Goal: Navigation & Orientation: Find specific page/section

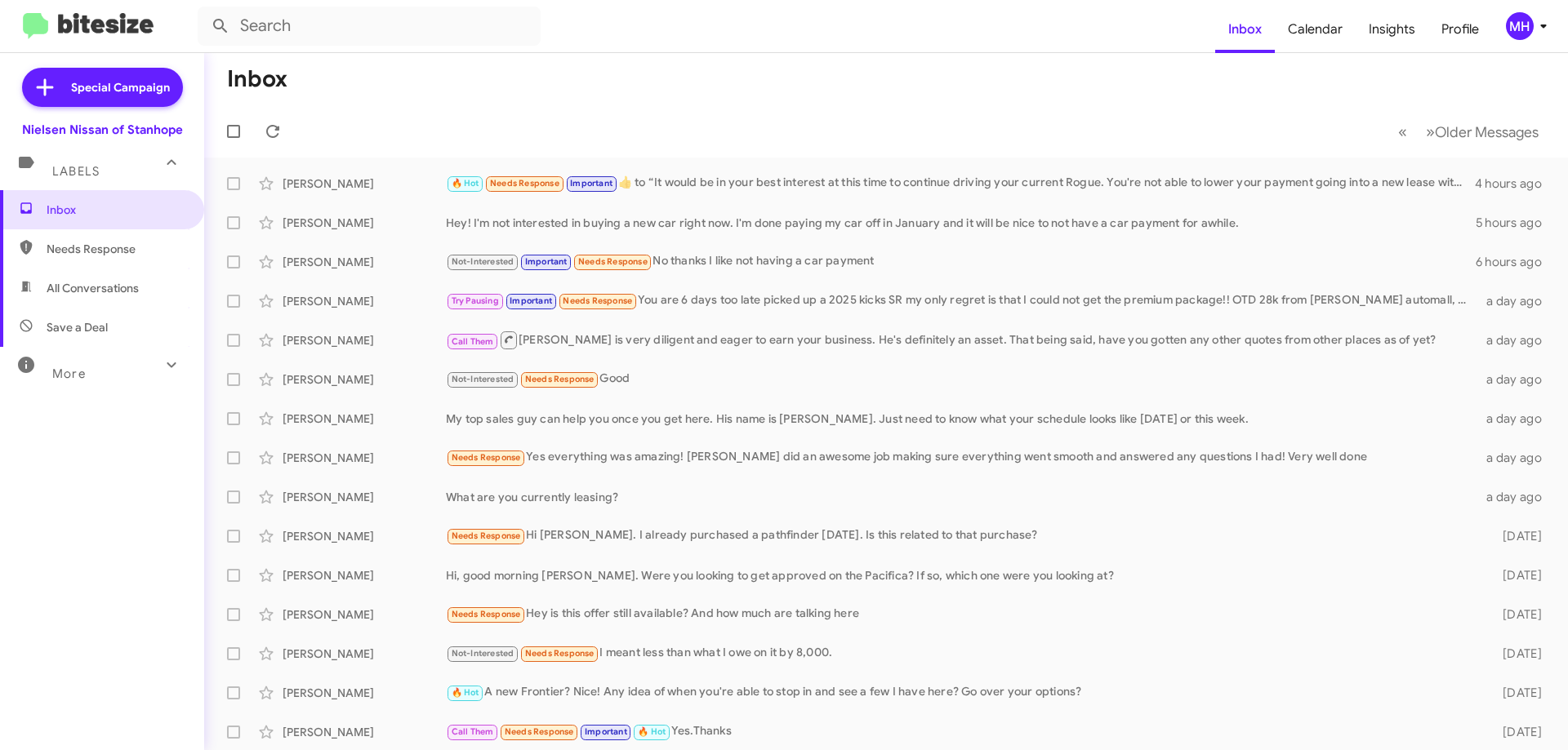
click at [92, 289] on span "All Conversations" at bounding box center [93, 288] width 93 height 16
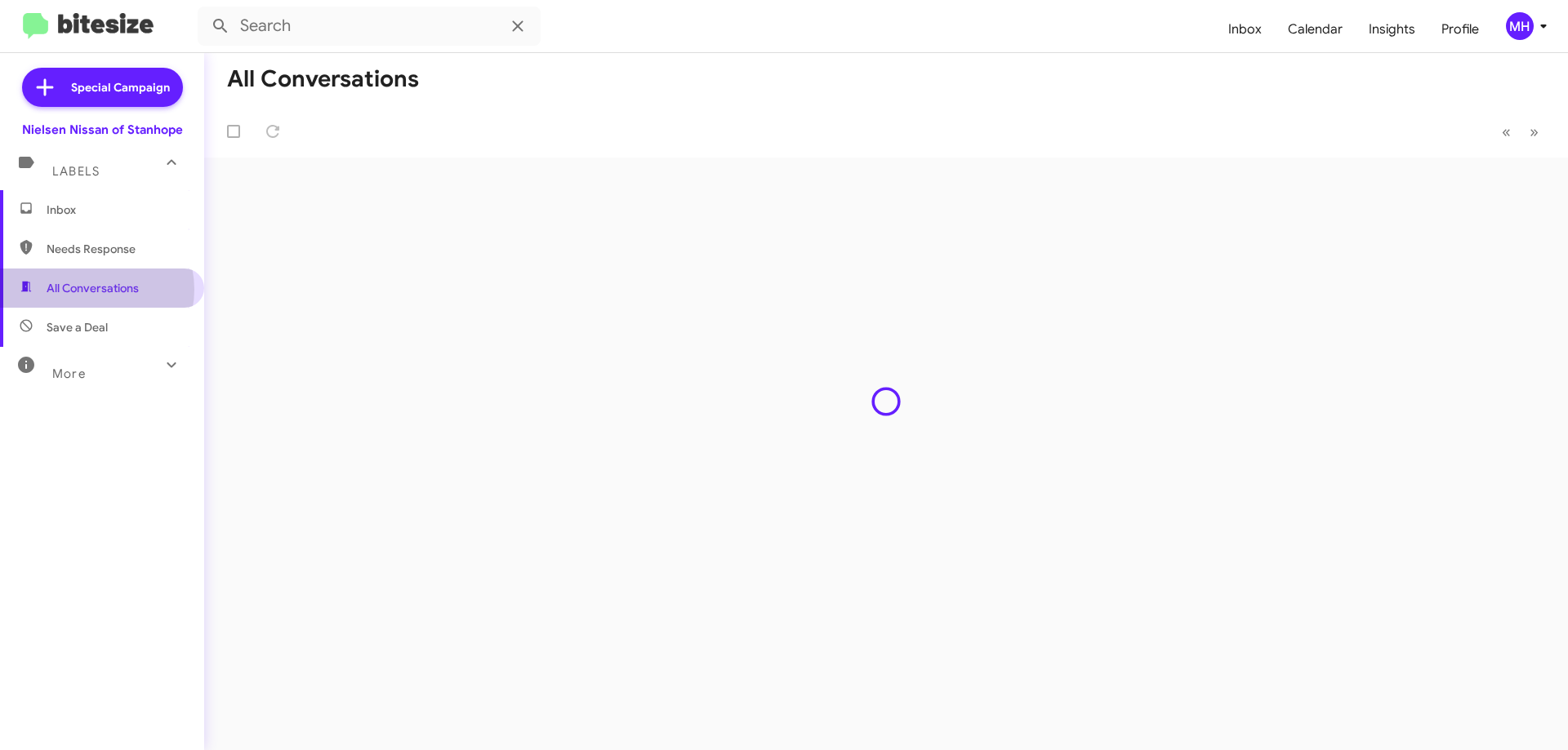
type input "in:all-conversations"
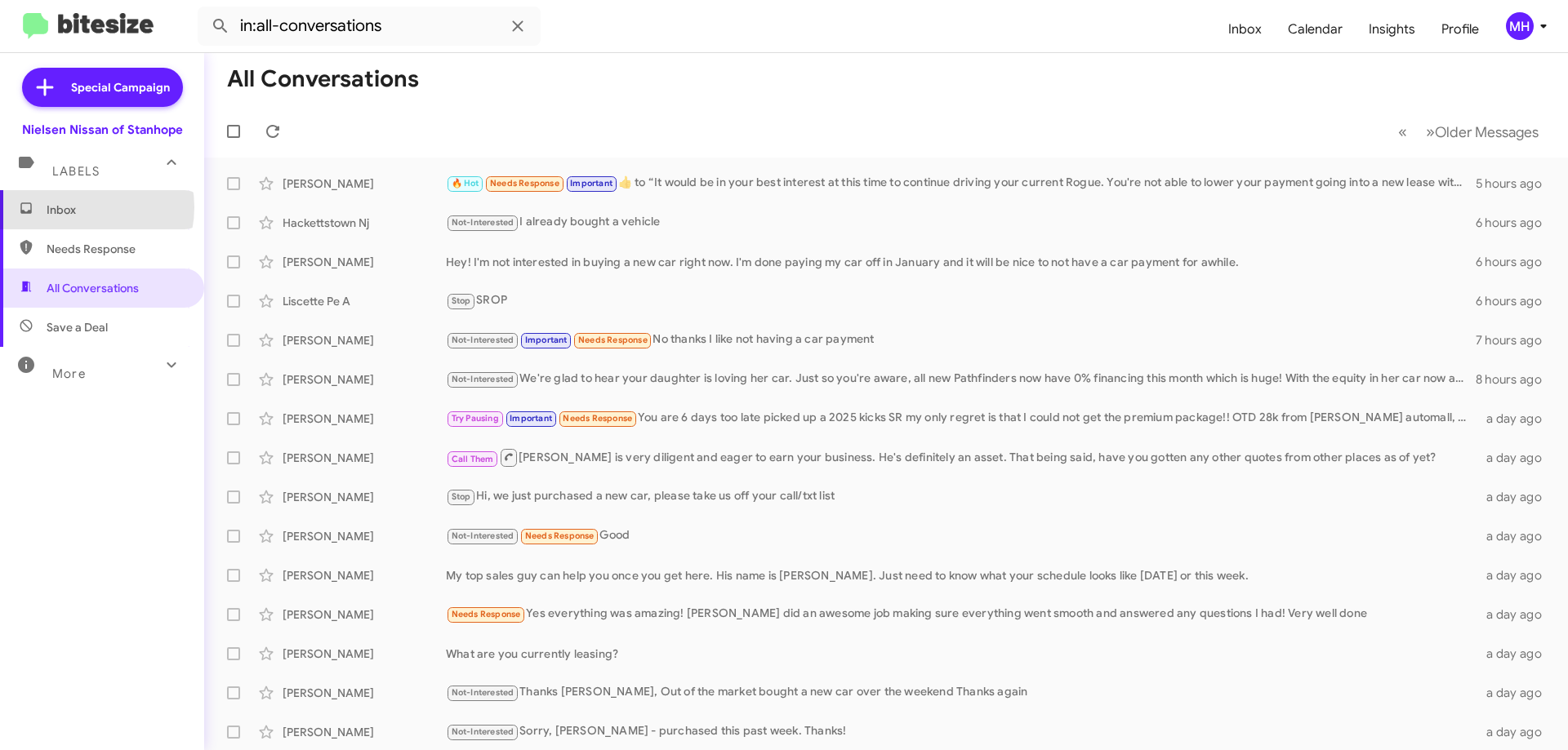
click at [81, 207] on span "Inbox" at bounding box center [116, 209] width 138 height 16
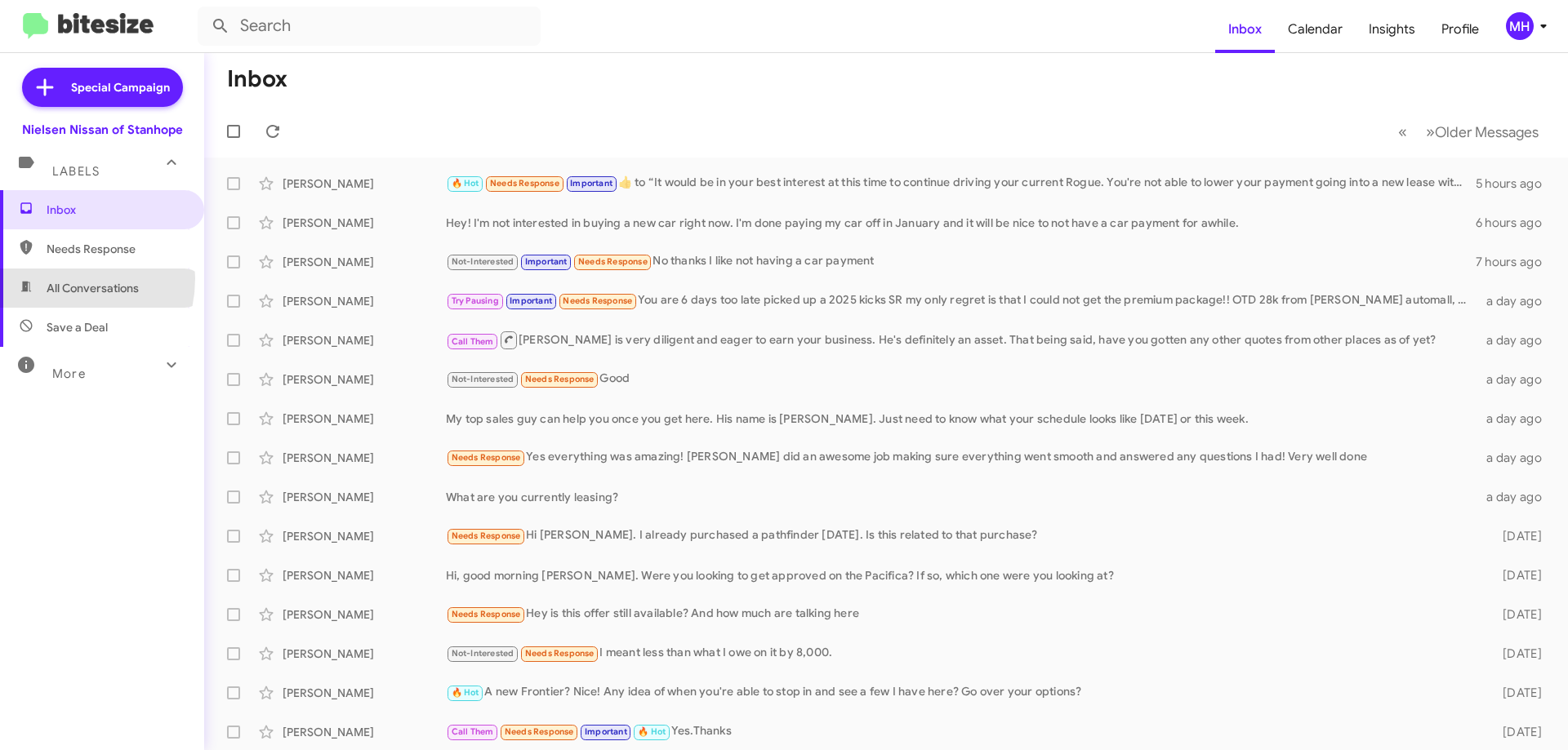
click at [56, 282] on span "All Conversations" at bounding box center [93, 288] width 93 height 16
type input "in:all-conversations"
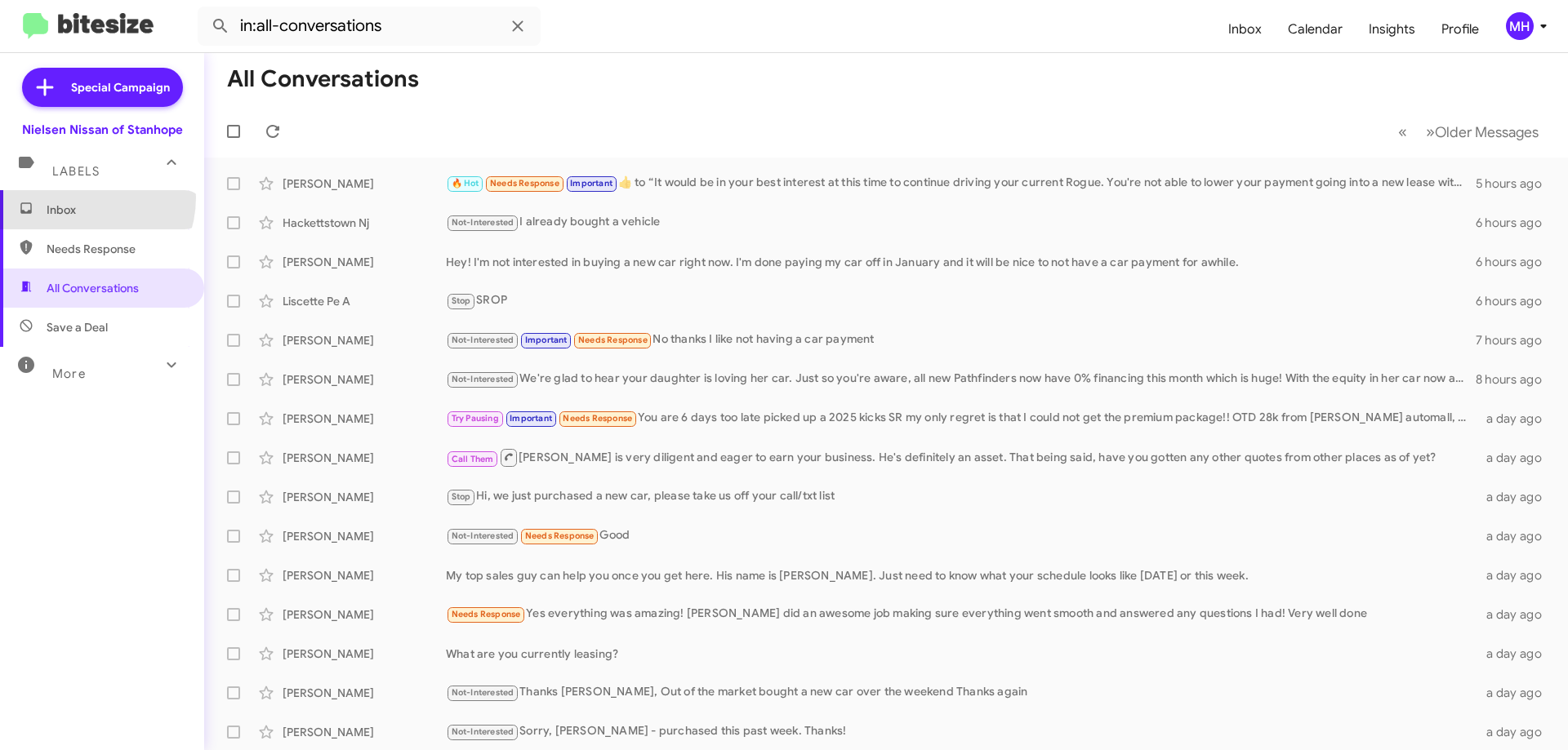
click at [77, 203] on span "Inbox" at bounding box center [116, 209] width 138 height 16
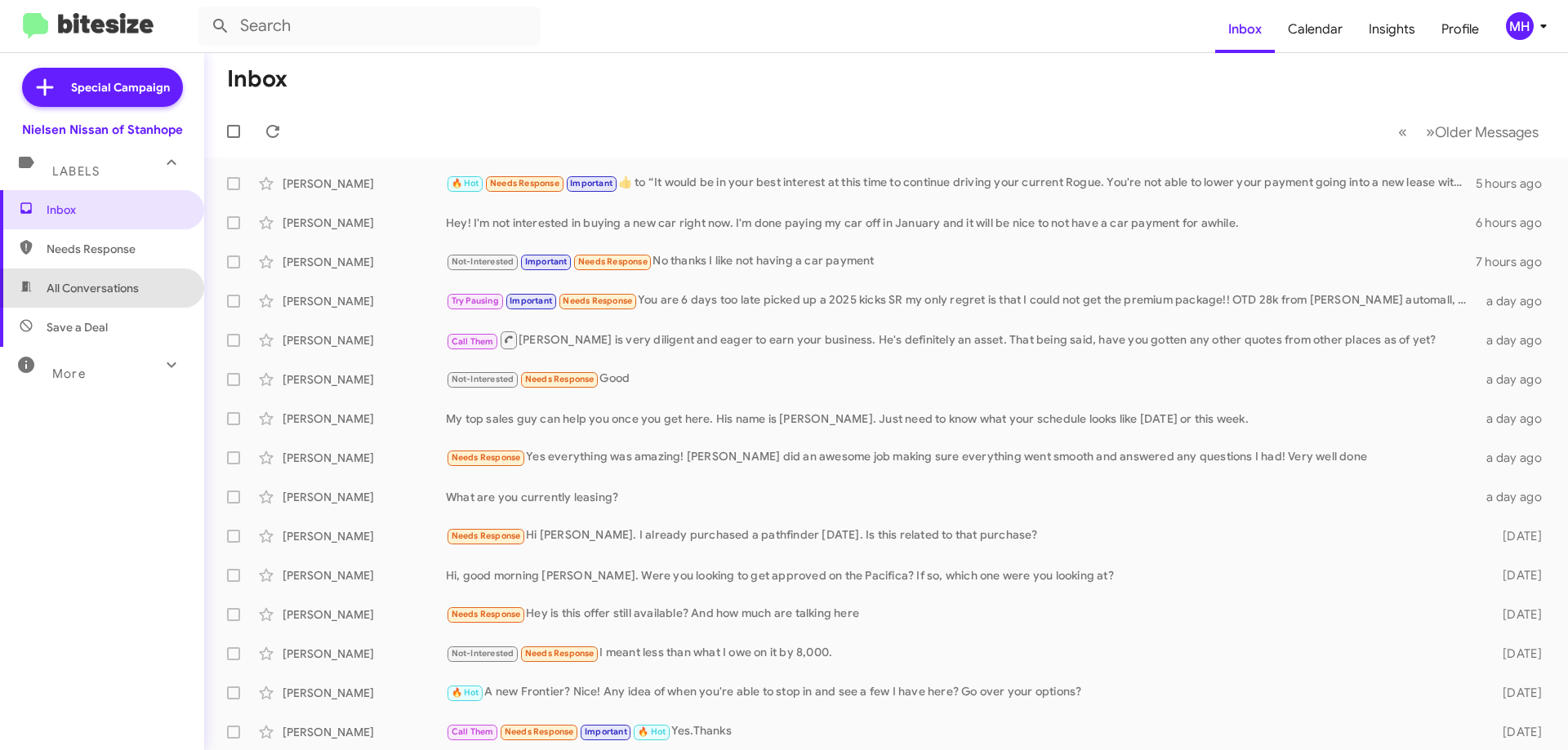
click at [106, 282] on span "All Conversations" at bounding box center [93, 288] width 93 height 16
type input "in:all-conversations"
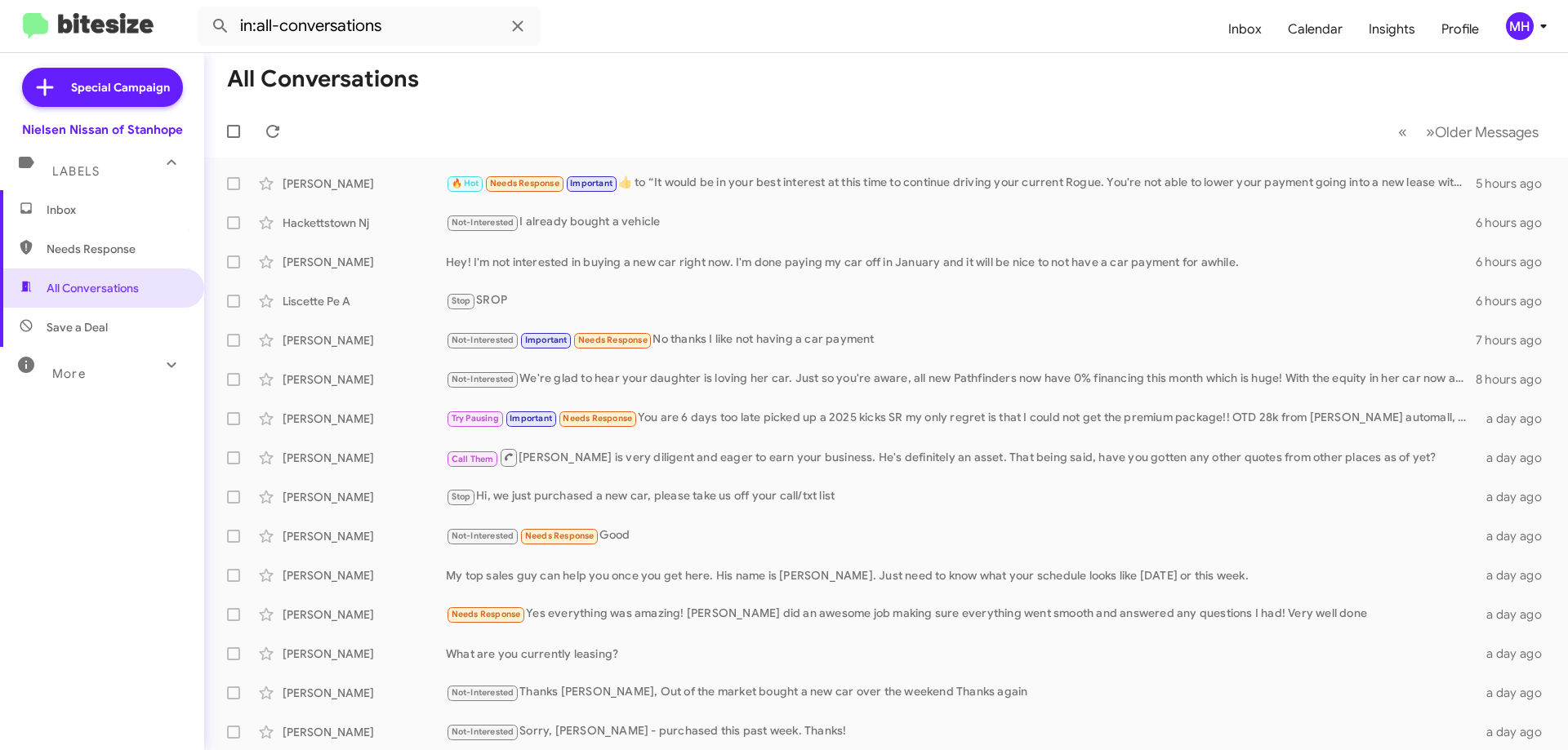
click at [93, 214] on span "Inbox" at bounding box center [116, 209] width 138 height 16
